Goal: Task Accomplishment & Management: Manage account settings

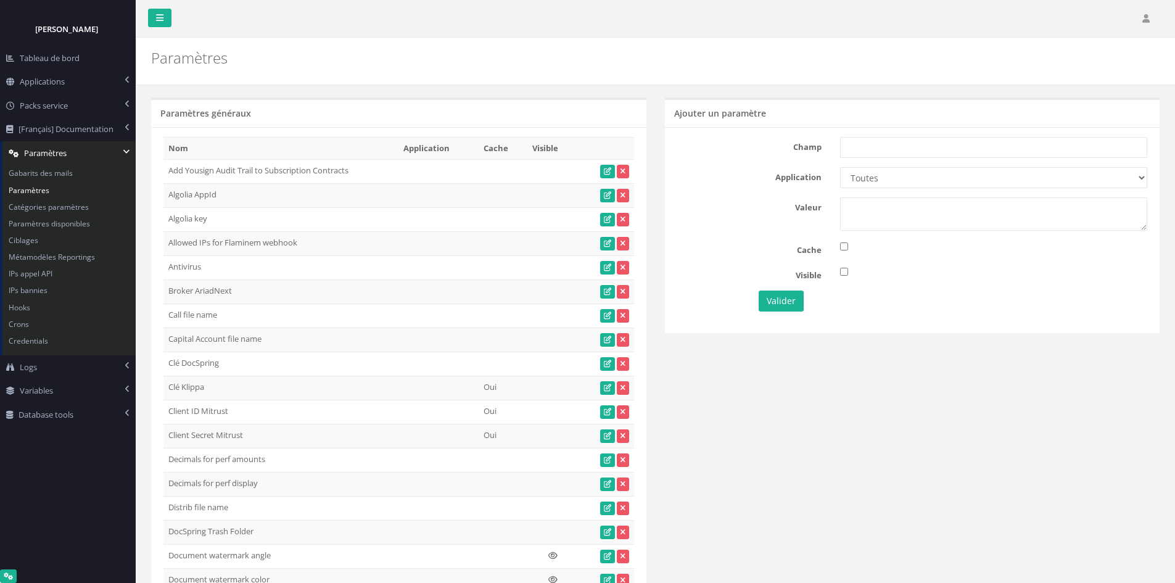
scroll to position [2898, 0]
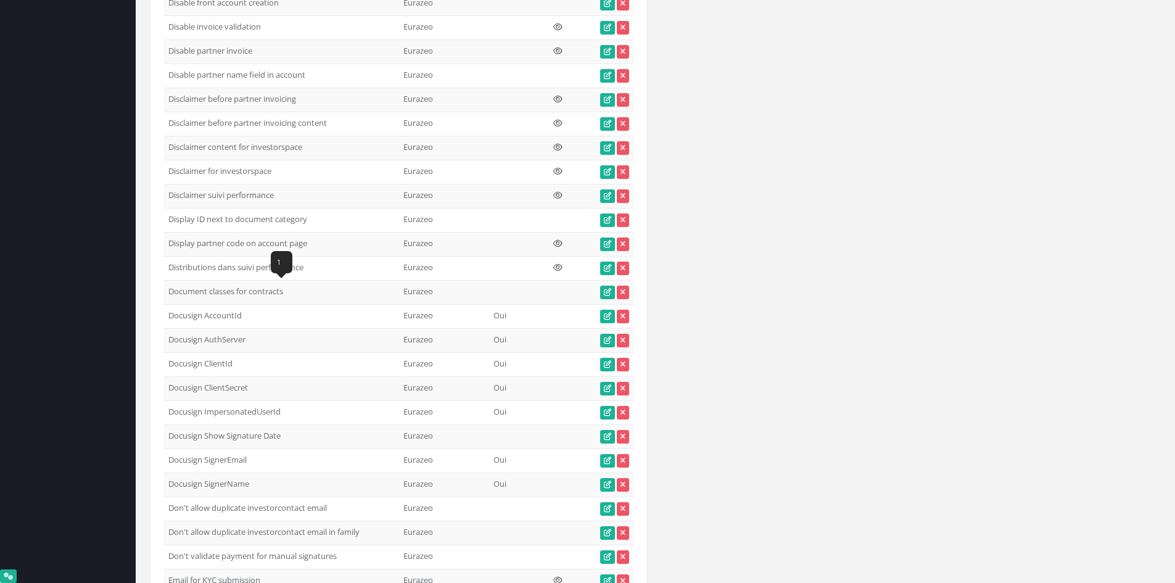
drag, startPoint x: 169, startPoint y: 291, endPoint x: 306, endPoint y: 287, distance: 137.0
click at [306, 287] on td "Document classes for contracts" at bounding box center [280, 293] width 235 height 24
copy td "Document classes for contracts"
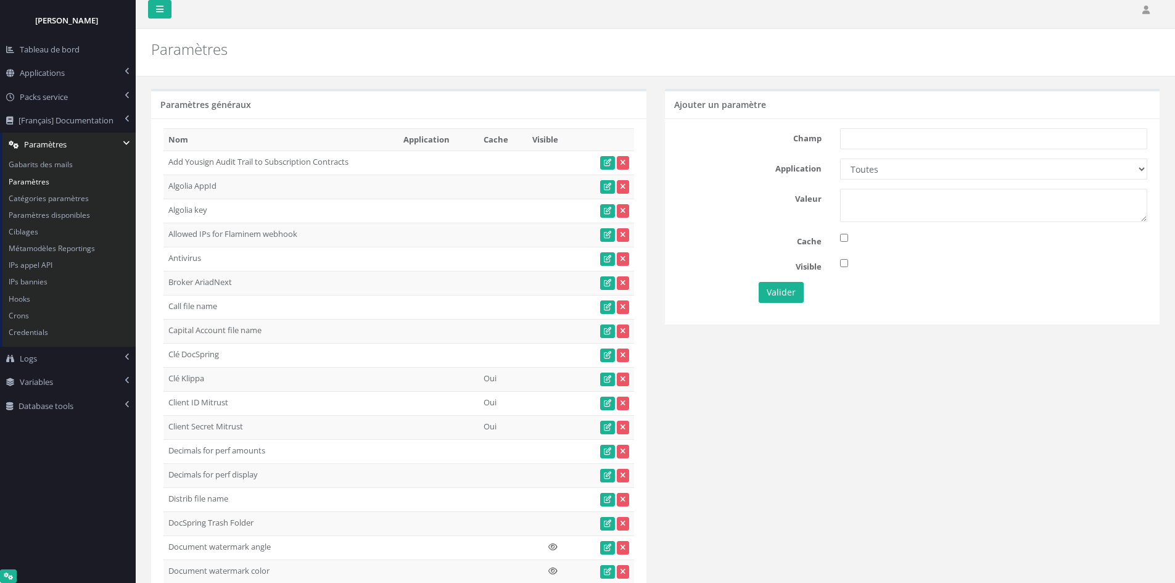
scroll to position [0, 0]
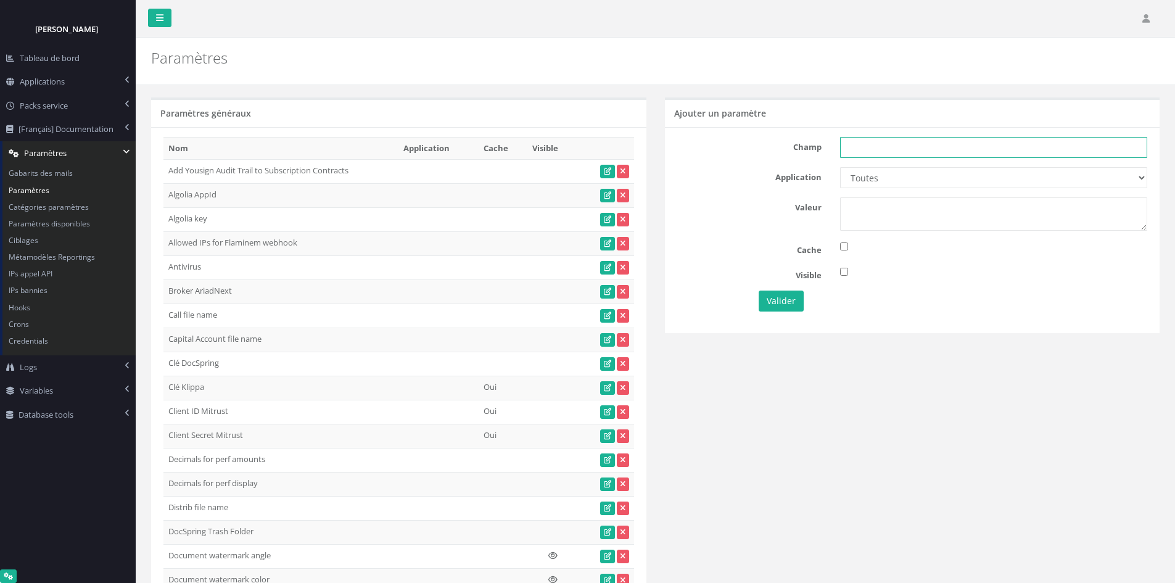
paste input "Document classes for contracts"
click at [899, 148] on input "Document classes for contracts" at bounding box center [993, 147] width 307 height 21
type input "Document classes for contracts"
click at [888, 179] on select "Toutes Eurazeo Eurazeo LPs IH IH TESTS DEMO Partech Demo Seven 2" at bounding box center [993, 177] width 307 height 21
select select "8"
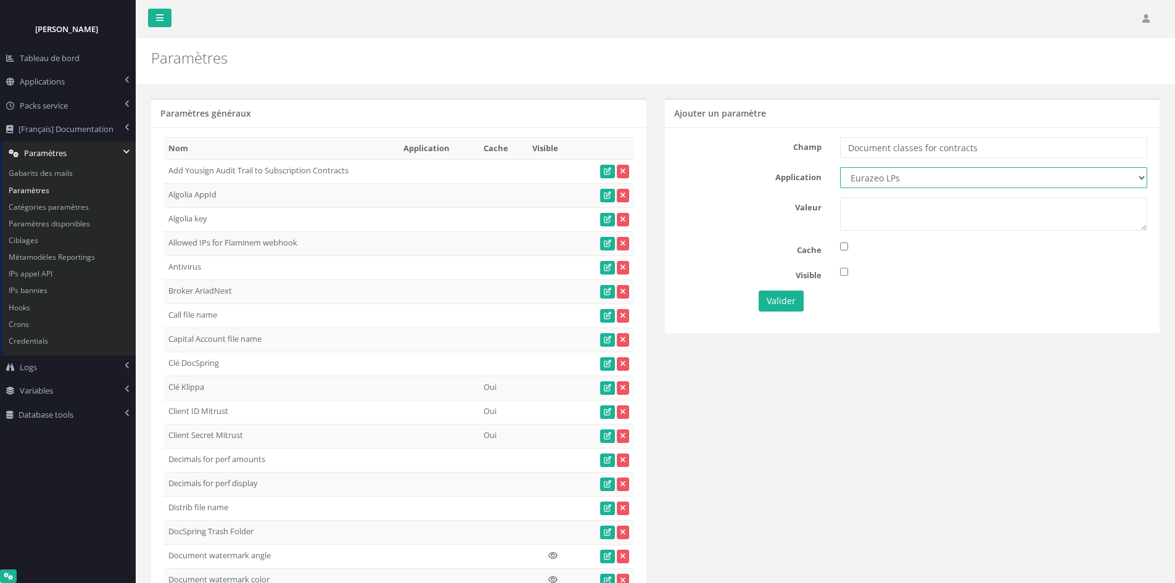
click at [840, 167] on select "Toutes Eurazeo Eurazeo LPs IH IH TESTS DEMO Partech Demo Seven 2" at bounding box center [993, 177] width 307 height 21
click at [866, 218] on textarea at bounding box center [993, 213] width 307 height 33
type textarea "1"
click at [793, 308] on button "Valider" at bounding box center [781, 301] width 45 height 21
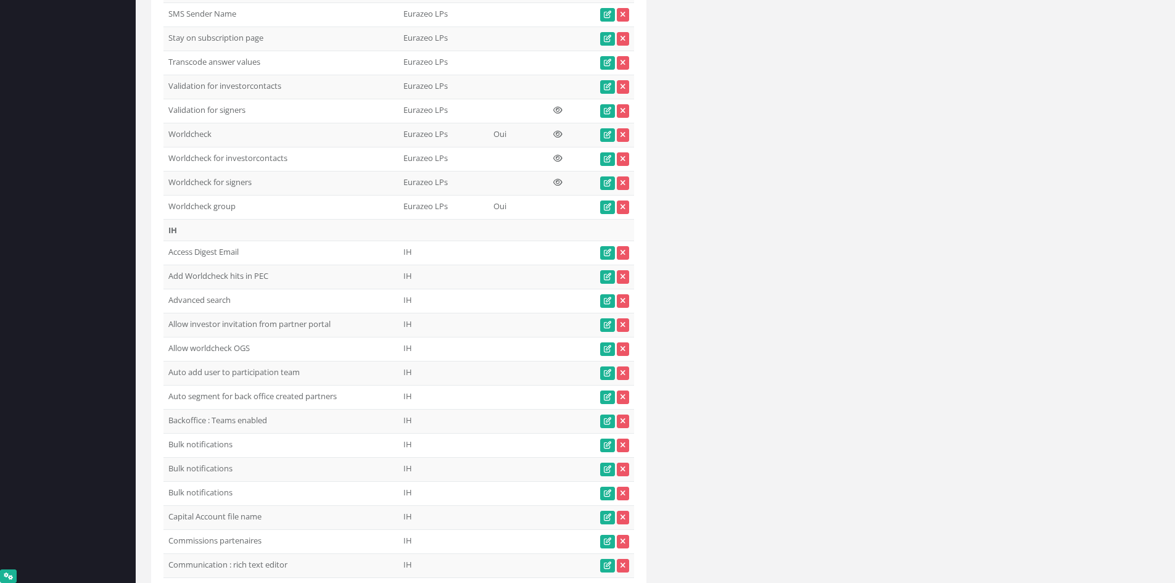
scroll to position [8004, 0]
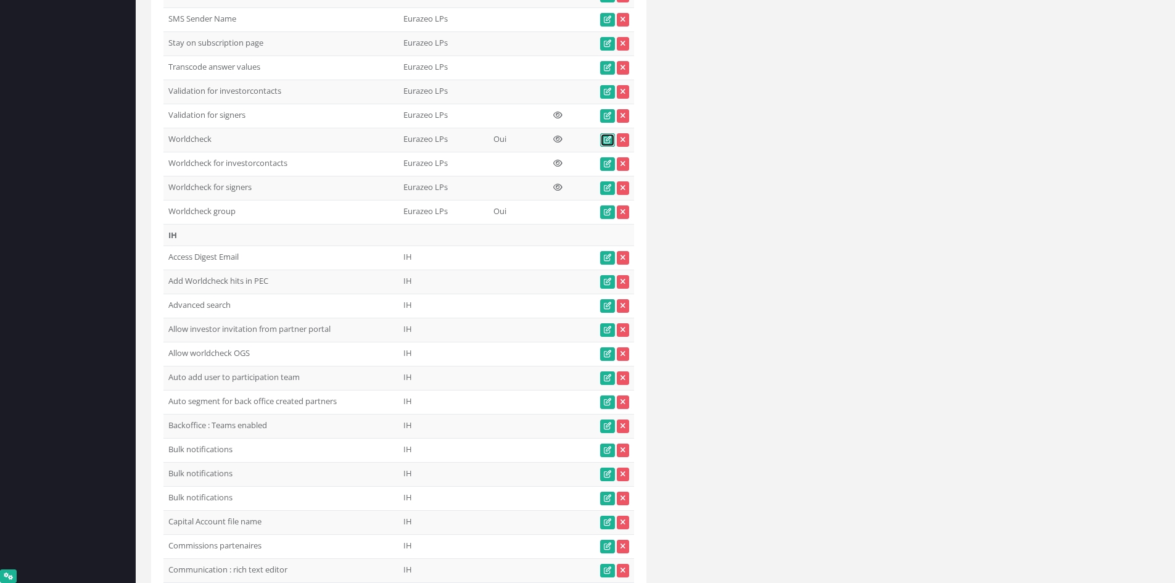
click at [604, 140] on icon at bounding box center [607, 139] width 7 height 7
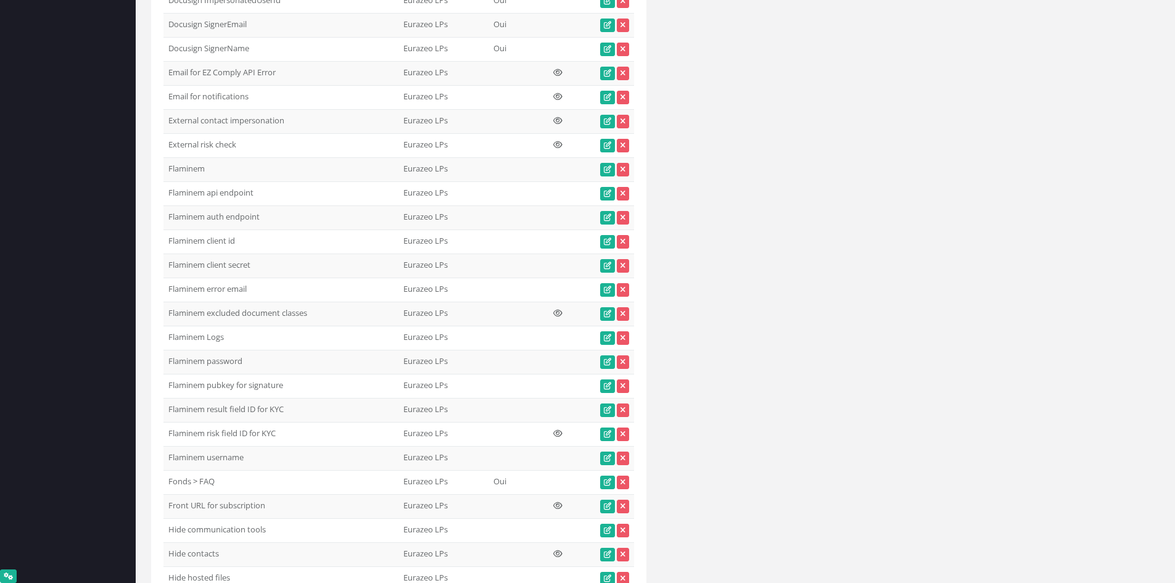
scroll to position [6427, 0]
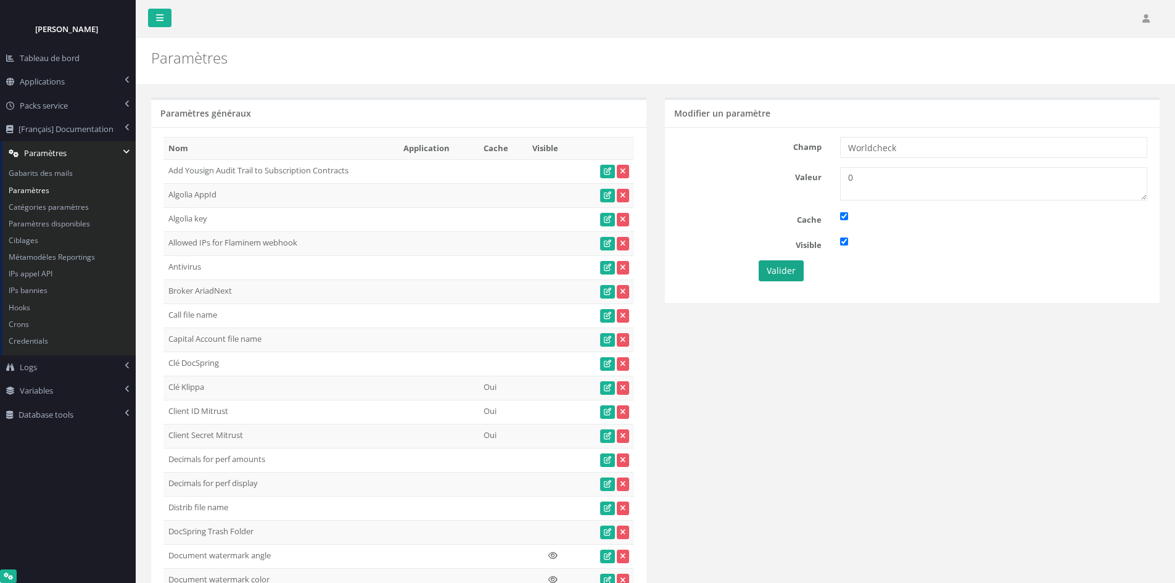
type textarea "0"
click at [772, 272] on button "Valider" at bounding box center [781, 270] width 45 height 21
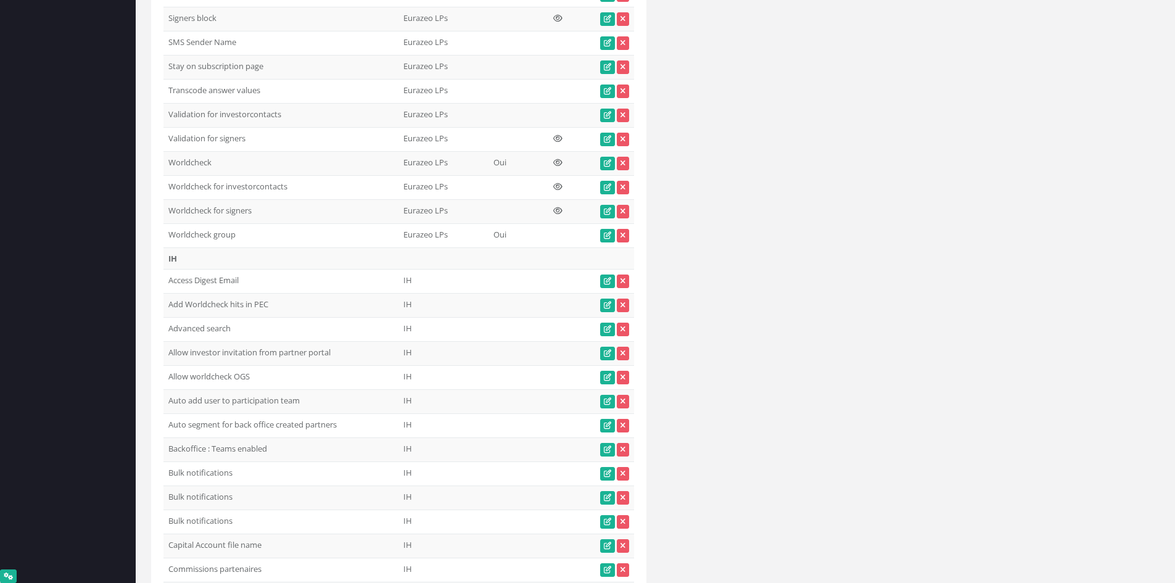
scroll to position [7977, 0]
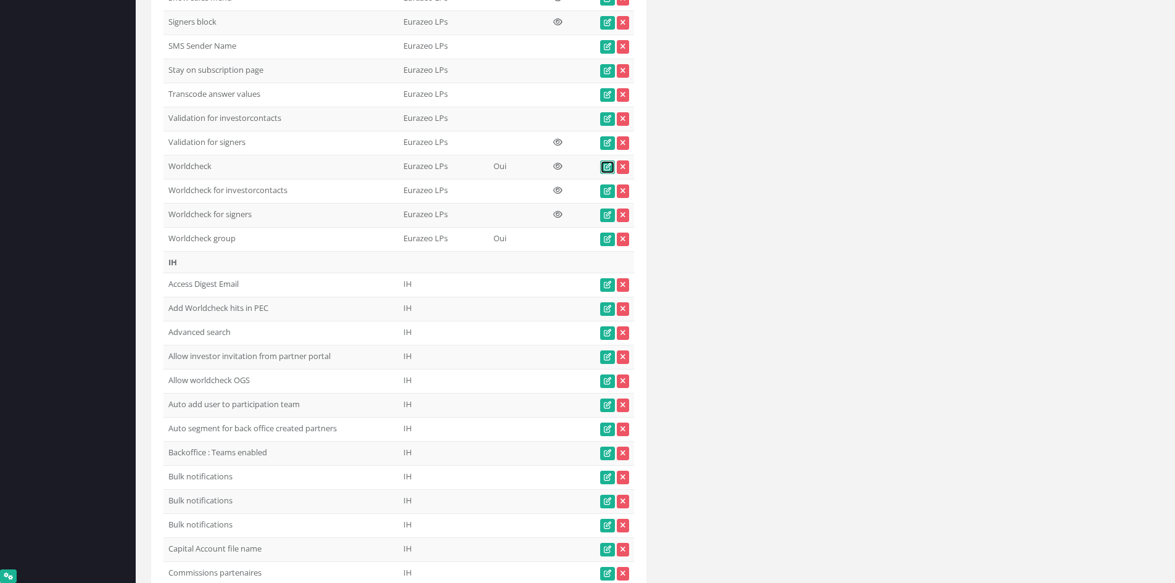
click at [609, 167] on icon at bounding box center [607, 166] width 7 height 7
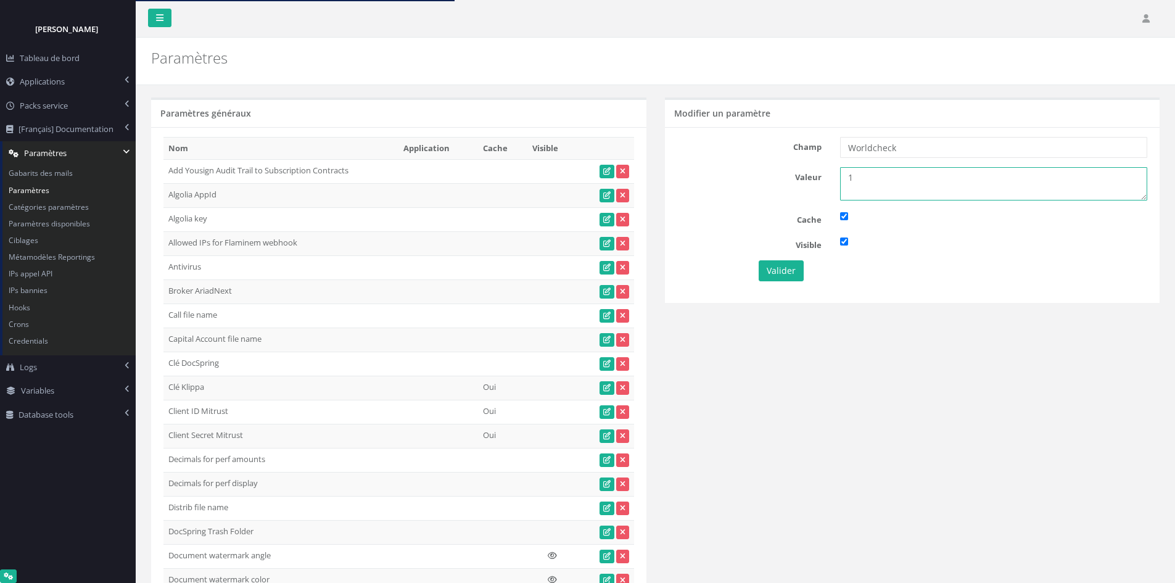
click at [836, 179] on div "1" at bounding box center [994, 183] width 326 height 33
type textarea "0"
click at [779, 266] on button "Valider" at bounding box center [781, 270] width 45 height 21
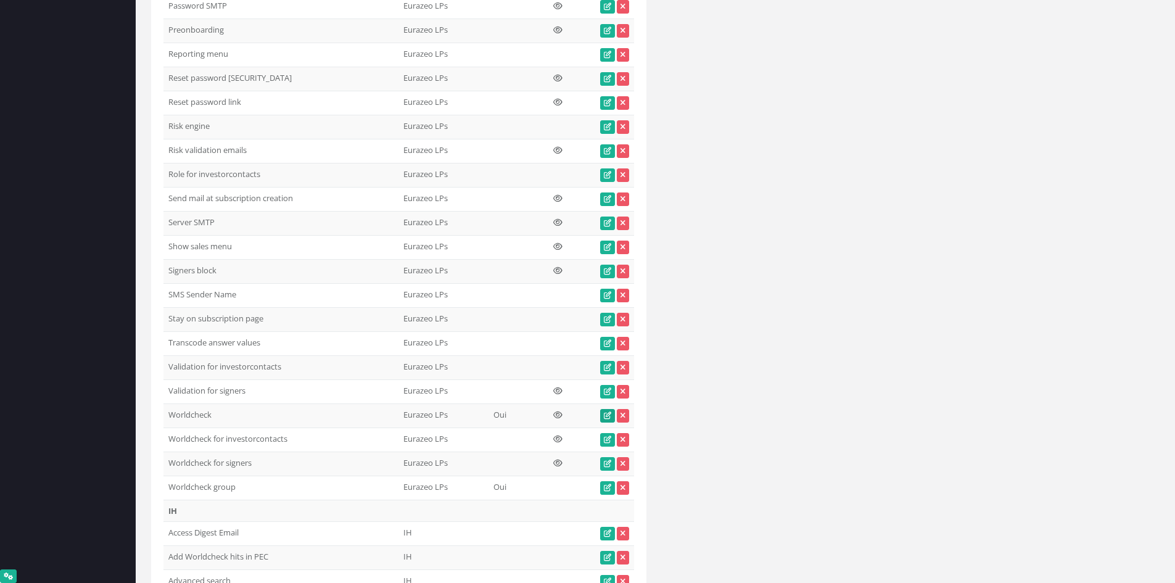
scroll to position [7729, 0]
click at [608, 415] on icon at bounding box center [607, 414] width 7 height 7
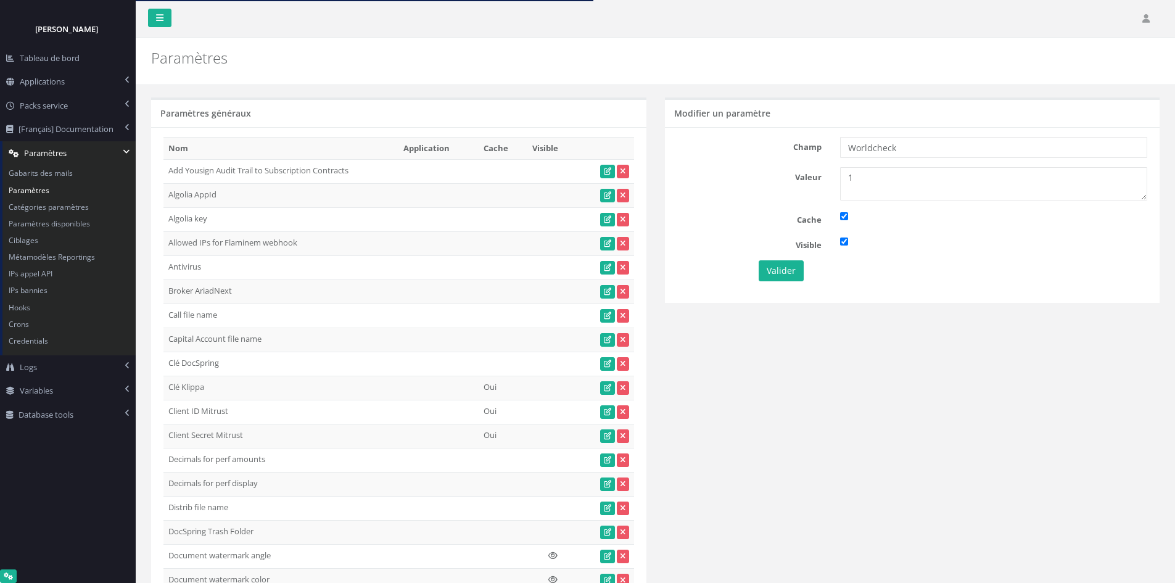
click at [814, 185] on div "Valeur 1" at bounding box center [912, 183] width 489 height 33
type textarea "0"
click at [845, 220] on input "checkbox" at bounding box center [844, 216] width 8 height 8
checkbox input "false"
click at [783, 265] on button "Valider" at bounding box center [781, 270] width 45 height 21
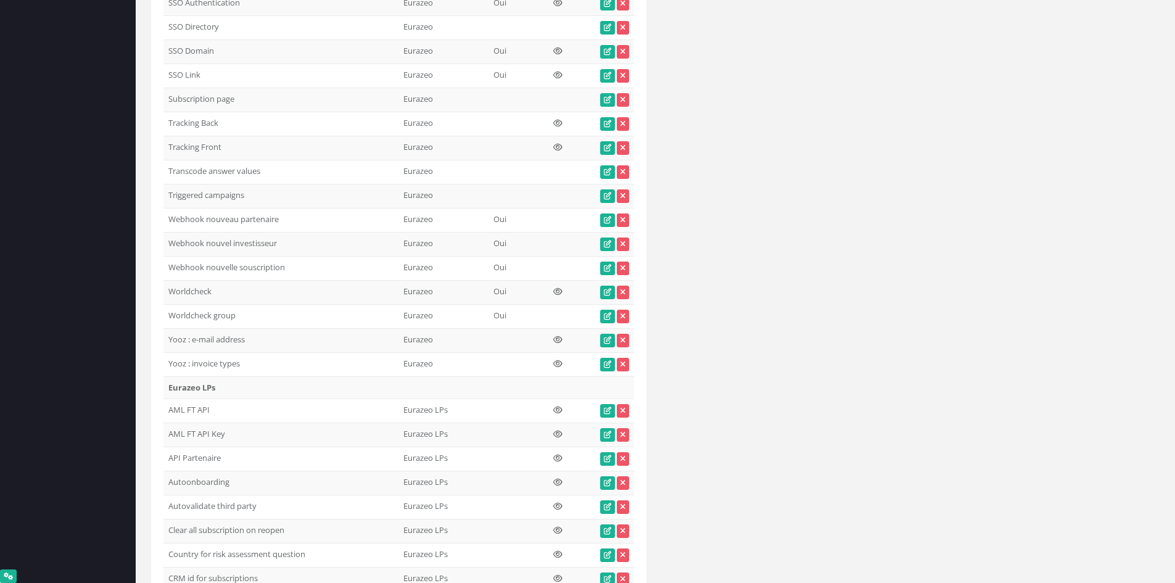
scroll to position [7851, 0]
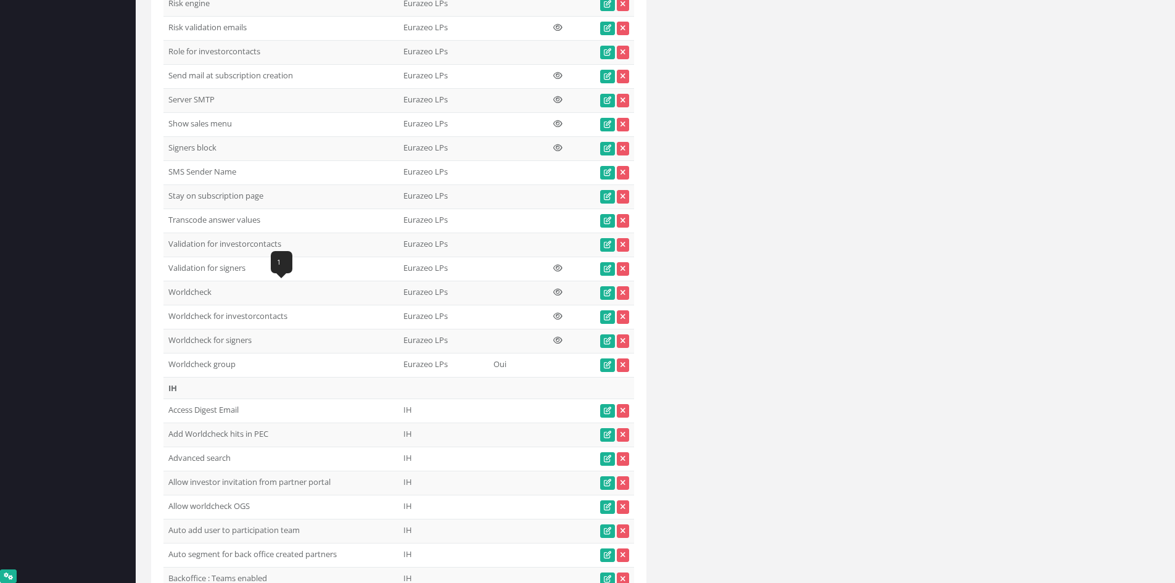
click at [207, 294] on td "Worldcheck" at bounding box center [280, 293] width 235 height 24
click at [212, 305] on td "Worldcheck for investorcontacts" at bounding box center [280, 317] width 235 height 24
click at [199, 293] on td "Worldcheck" at bounding box center [280, 293] width 235 height 24
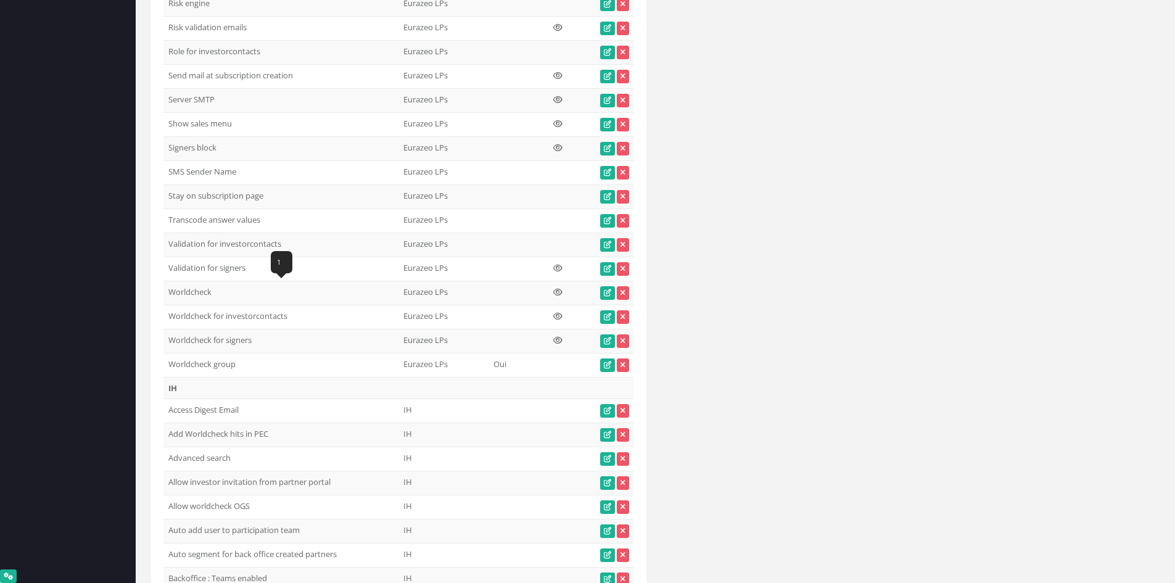
copy td "Worldcheck"
